Goal: Navigation & Orientation: Find specific page/section

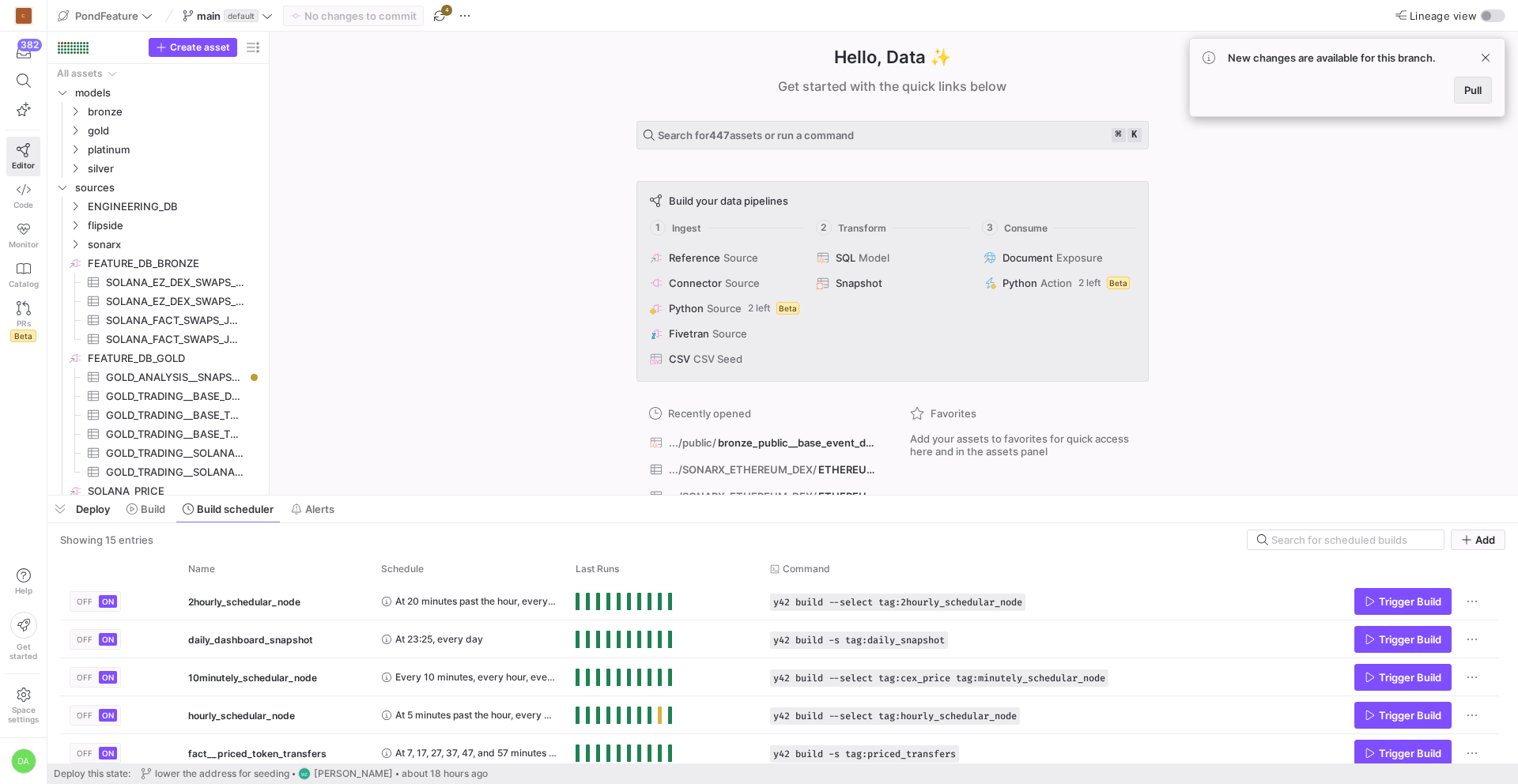
click at [1482, 100] on span at bounding box center [1473, 90] width 37 height 26
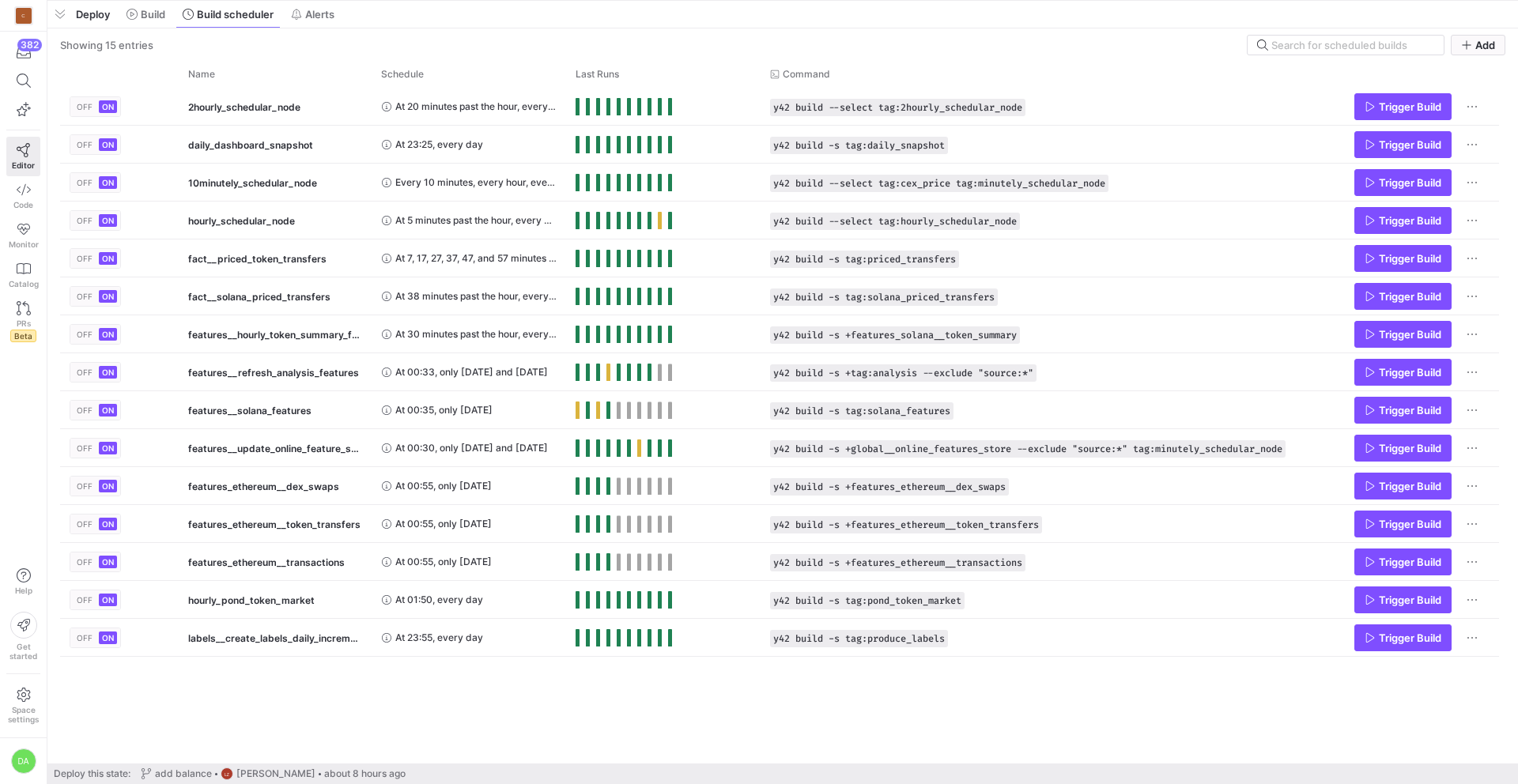
drag, startPoint x: 480, startPoint y: 491, endPoint x: 460, endPoint y: -69, distance: 560.4
click at [460, 0] on html "C 382 Editor Code Monitor Catalog PRs Beta Help Get started Space settings DA P…" at bounding box center [759, 392] width 1518 height 784
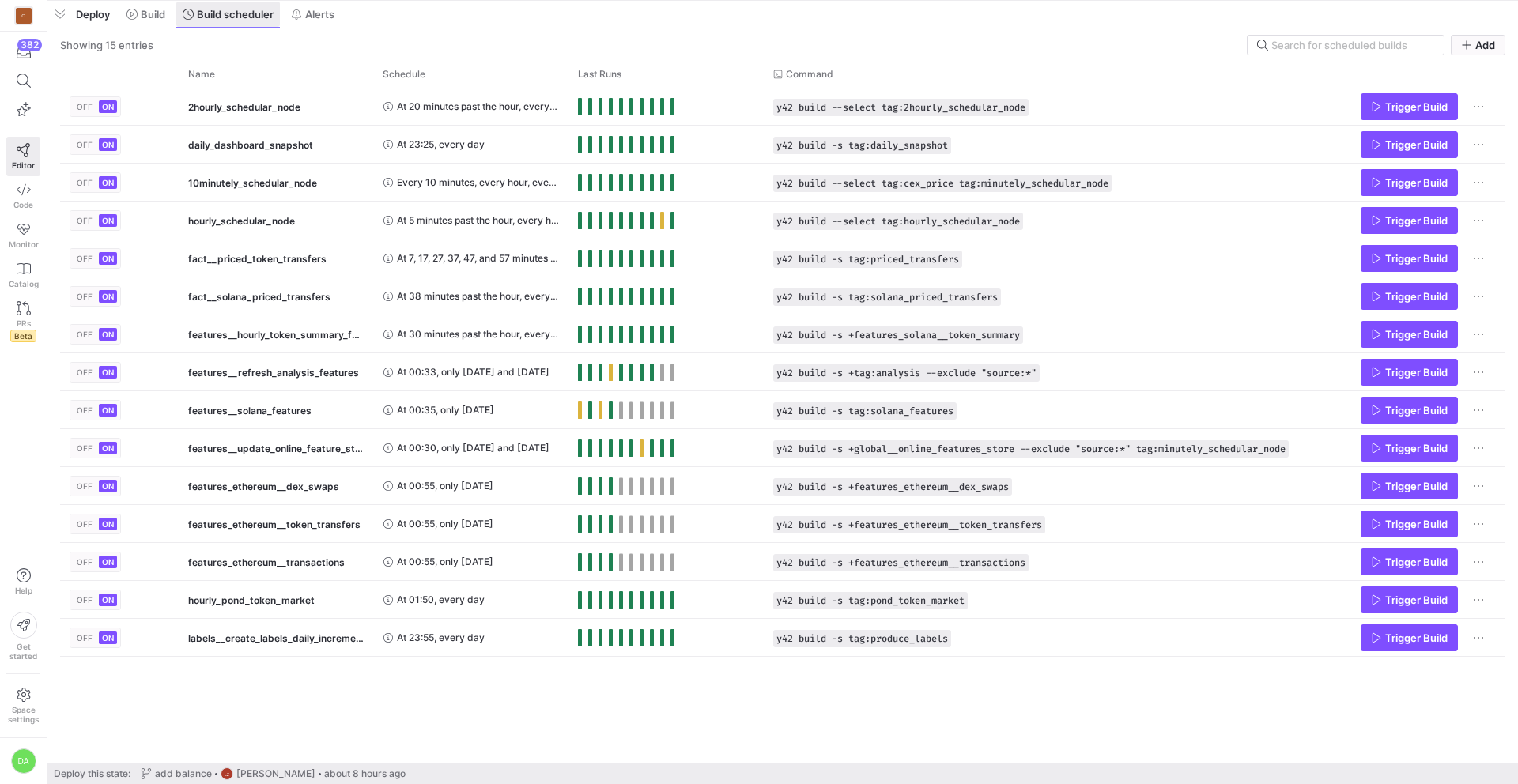
drag, startPoint x: 323, startPoint y: 13, endPoint x: 258, endPoint y: 20, distance: 65.4
click at [323, 13] on span "Alerts" at bounding box center [320, 14] width 30 height 13
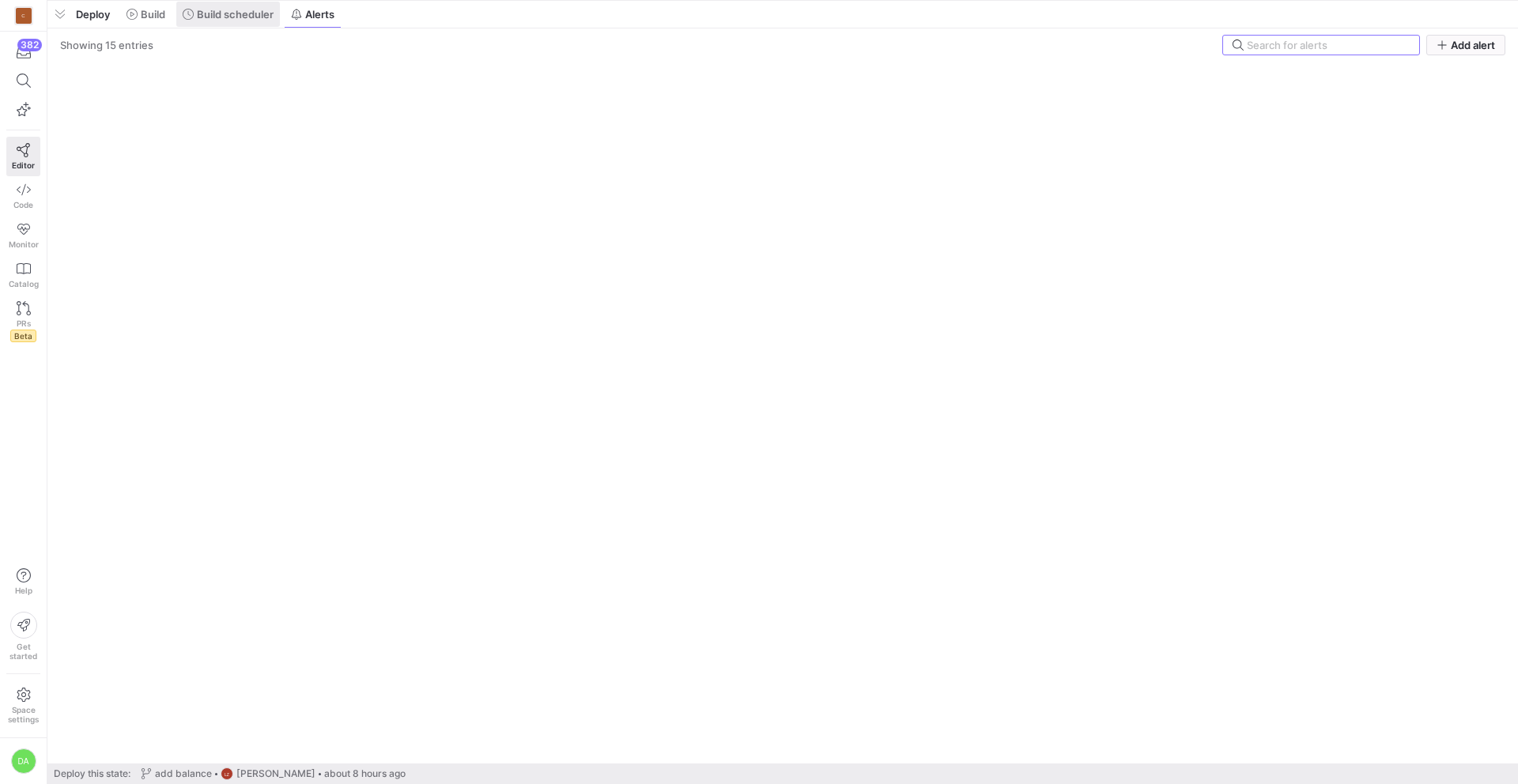
click at [248, 18] on span "Build scheduler" at bounding box center [235, 14] width 77 height 13
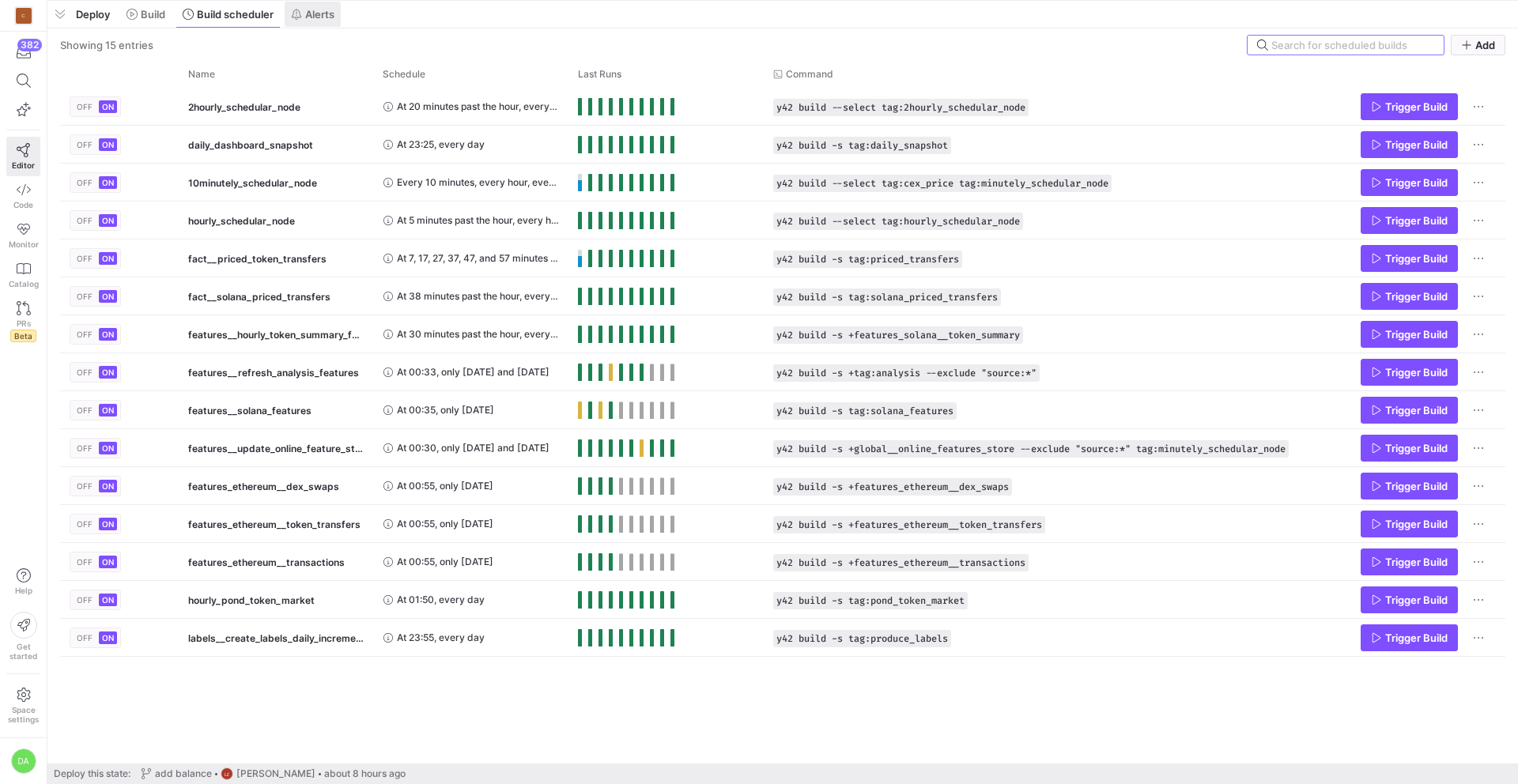
click at [326, 18] on span "Alerts" at bounding box center [320, 14] width 30 height 13
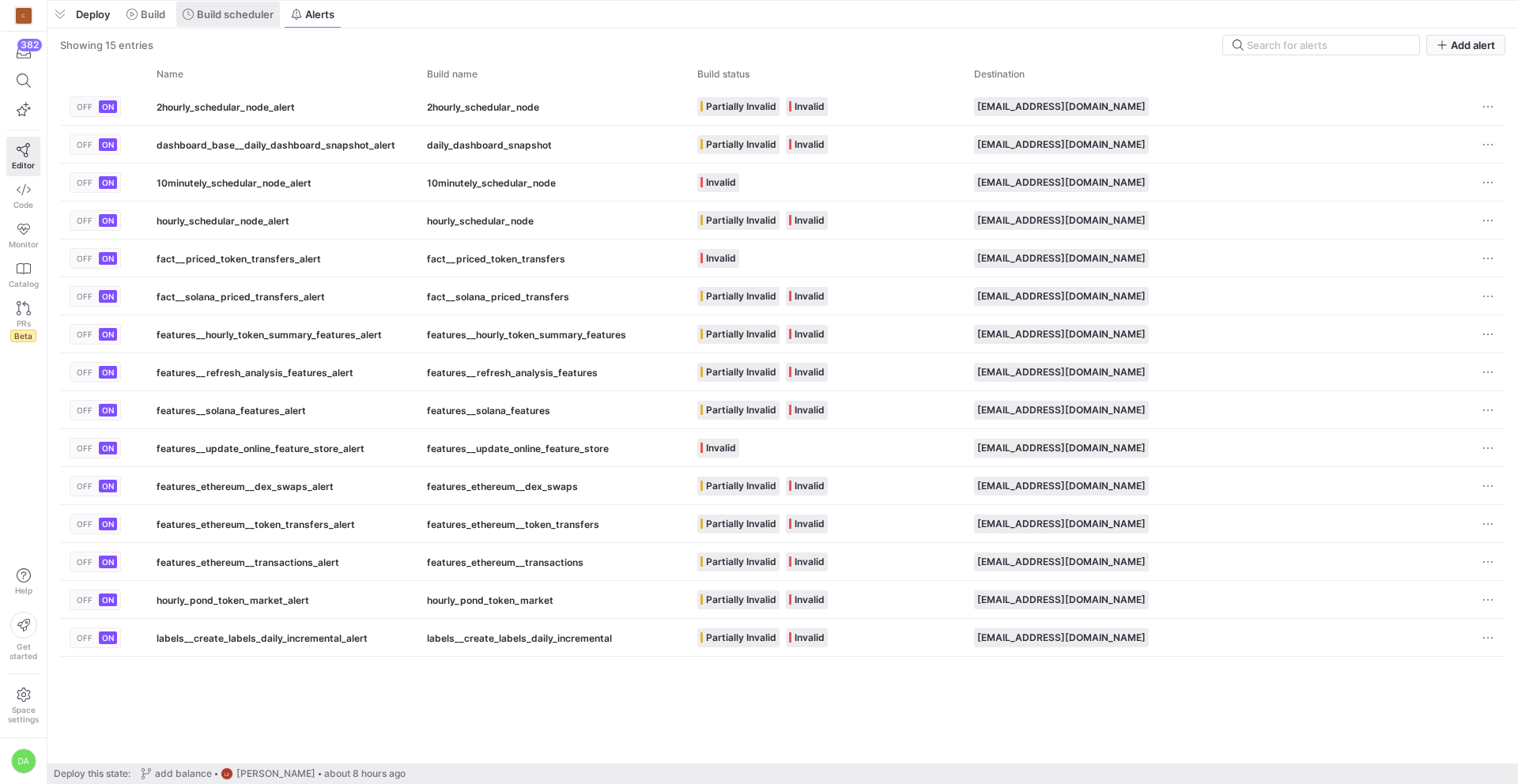
click at [257, 20] on span "Build scheduler" at bounding box center [235, 14] width 77 height 13
